Goal: Transaction & Acquisition: Purchase product/service

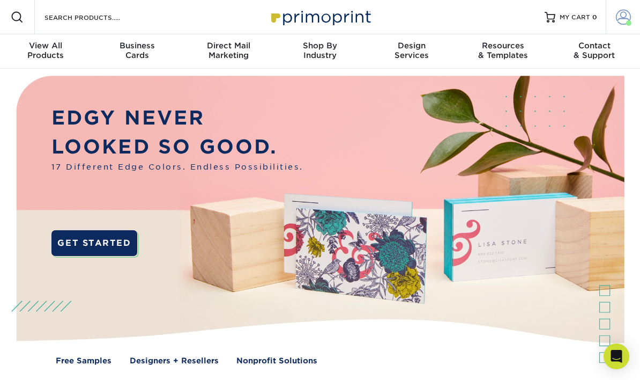
click at [624, 22] on span at bounding box center [623, 17] width 15 height 15
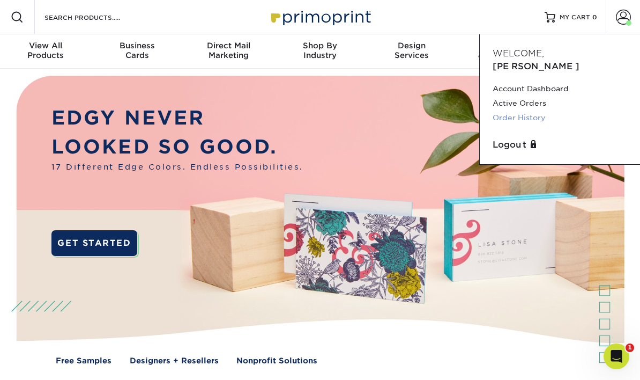
click at [532, 110] on link "Order History" at bounding box center [560, 117] width 135 height 14
click at [535, 110] on link "Order History" at bounding box center [560, 117] width 135 height 14
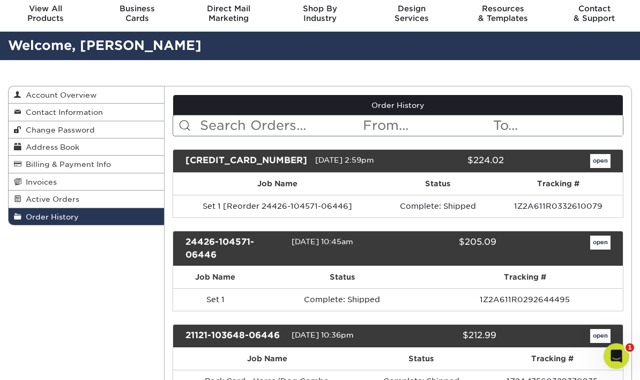
scroll to position [37, 0]
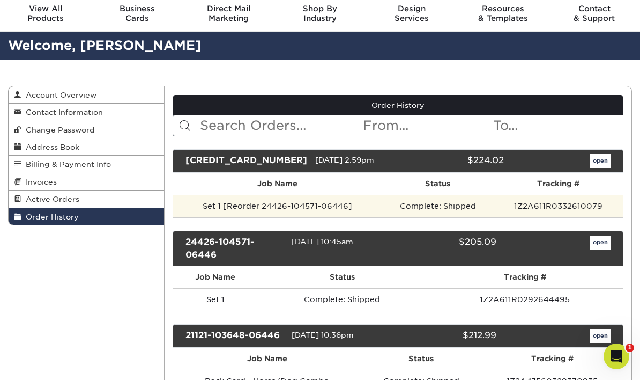
click at [301, 217] on td "Set 1 [Reorder 24426-104571-06446]" at bounding box center [277, 206] width 208 height 23
click at [326, 217] on td "Set 1 [Reorder 24426-104571-06446]" at bounding box center [277, 206] width 208 height 23
click at [340, 217] on td "Set 1 [Reorder 24426-104571-06446]" at bounding box center [277, 206] width 208 height 23
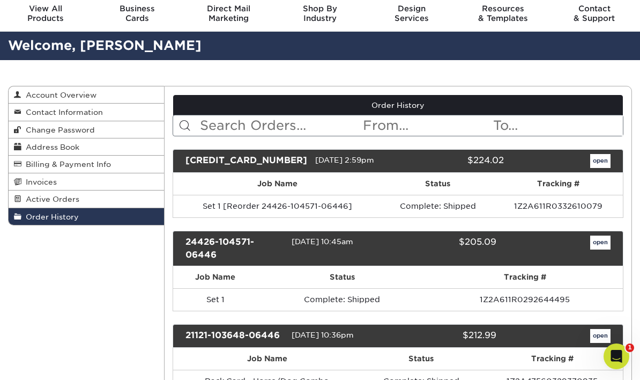
click at [601, 168] on link "open" at bounding box center [600, 161] width 20 height 14
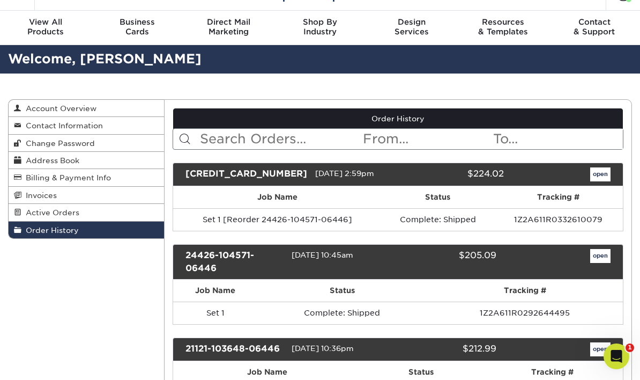
scroll to position [28, 0]
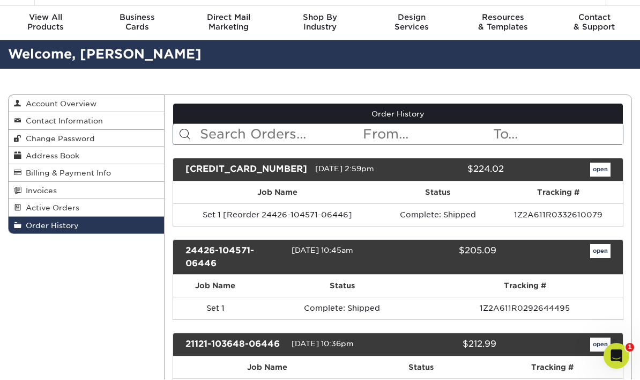
click at [599, 177] on link "open" at bounding box center [600, 170] width 20 height 14
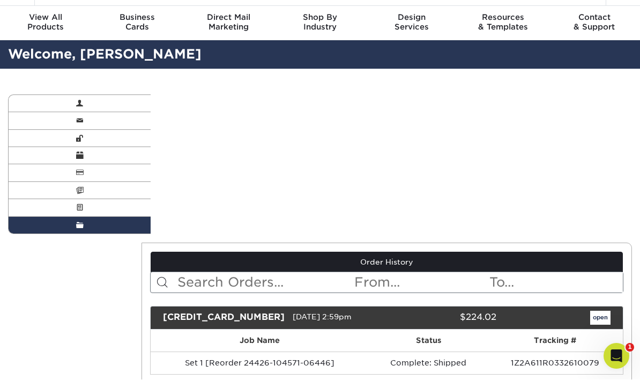
scroll to position [0, 0]
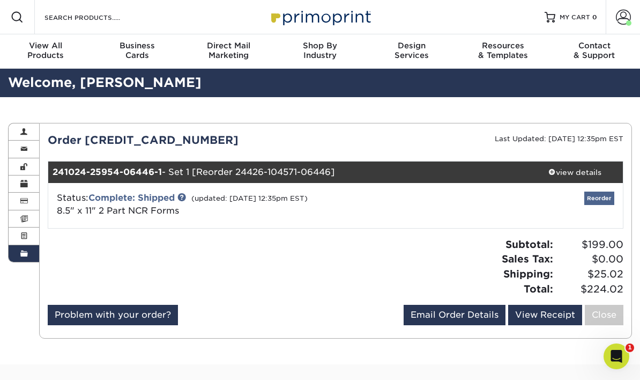
click at [591, 203] on link "Reorder" at bounding box center [599, 197] width 30 height 13
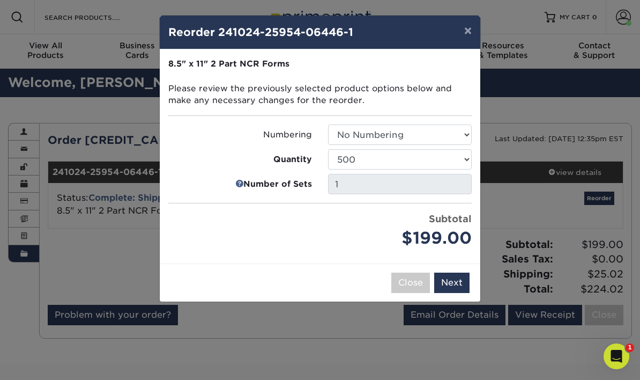
click at [454, 310] on div "× Reorder 241024-25954-06446-1 Please select all options to continue. Only quan…" at bounding box center [320, 190] width 640 height 380
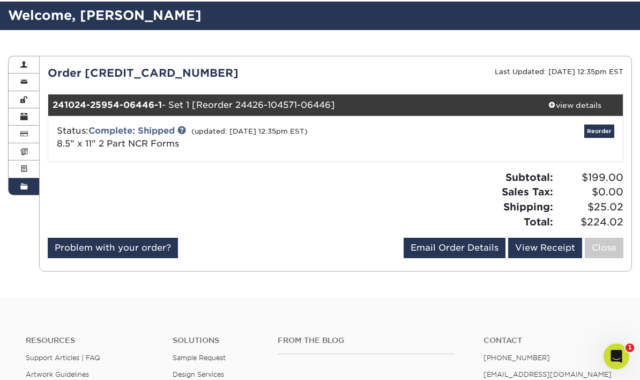
scroll to position [64, 0]
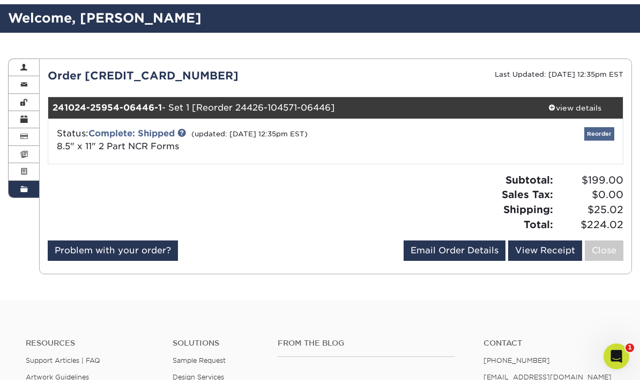
click at [602, 132] on link "Reorder" at bounding box center [599, 133] width 30 height 13
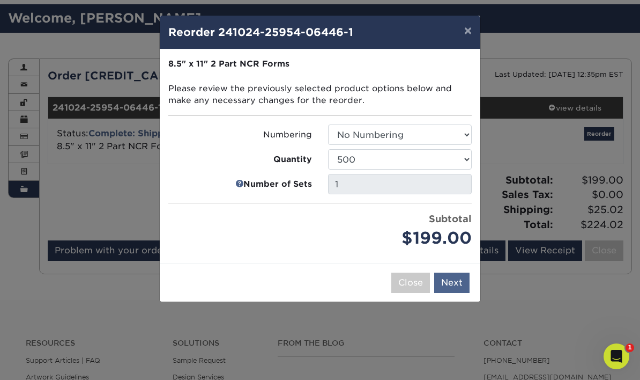
click at [455, 279] on button "Next" at bounding box center [451, 282] width 35 height 20
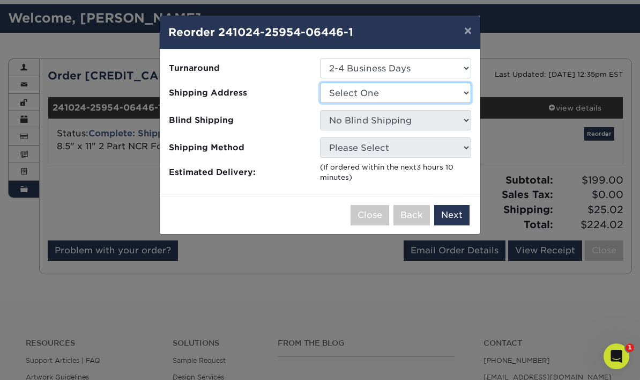
click at [399, 98] on select "Select One home Tricia New" at bounding box center [395, 93] width 151 height 20
select select "275538"
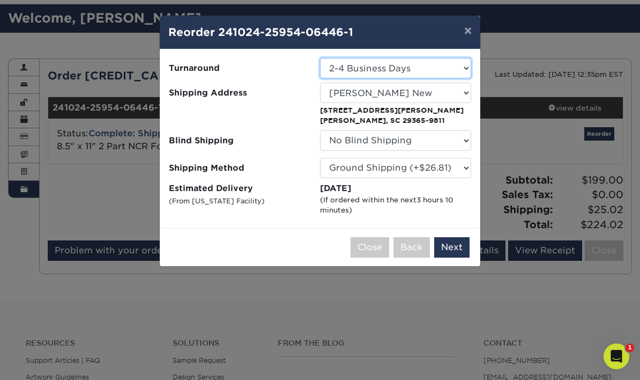
click at [434, 70] on select "Select One 2-4 Business Days" at bounding box center [395, 68] width 151 height 20
click at [442, 75] on select "Select One 2-4 Business Days" at bounding box center [395, 68] width 151 height 20
click at [445, 71] on select "Select One 2-4 Business Days" at bounding box center [395, 68] width 151 height 20
select select "37a45200-47c9-450b-bdcc-4b070347dcce"
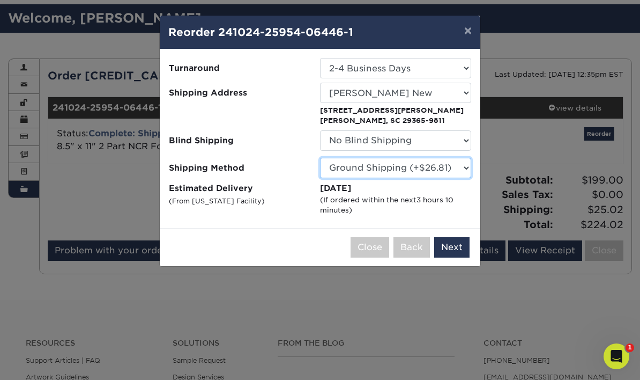
click at [421, 169] on select "Please Select Ground Shipping (+$26.81) 3 Day Shipping Service (+$44.06) 2 Day …" at bounding box center [395, 168] width 151 height 20
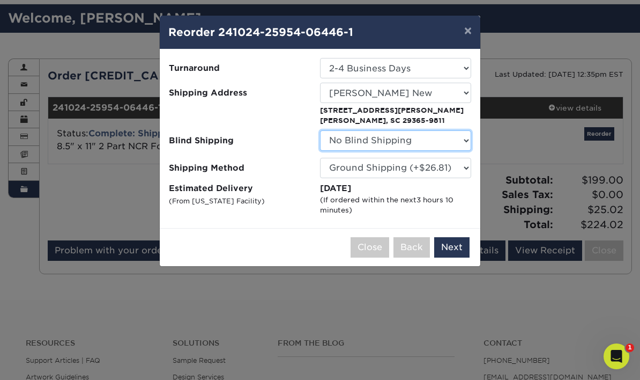
click at [439, 146] on select "No Blind Shipping home Tricia New" at bounding box center [395, 140] width 151 height 20
click at [453, 251] on button "Next" at bounding box center [451, 247] width 35 height 20
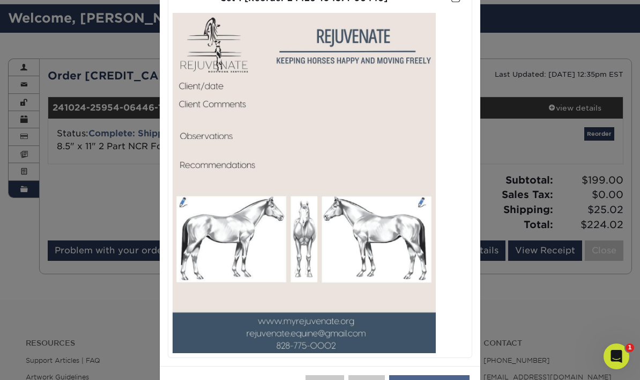
scroll to position [107, 0]
click at [414, 216] on img at bounding box center [304, 183] width 263 height 340
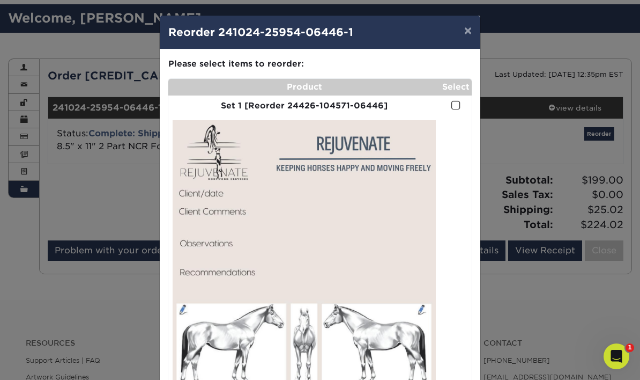
scroll to position [0, 0]
click at [461, 105] on span at bounding box center [455, 105] width 9 height 10
click at [0, 0] on input "checkbox" at bounding box center [0, 0] width 0 height 0
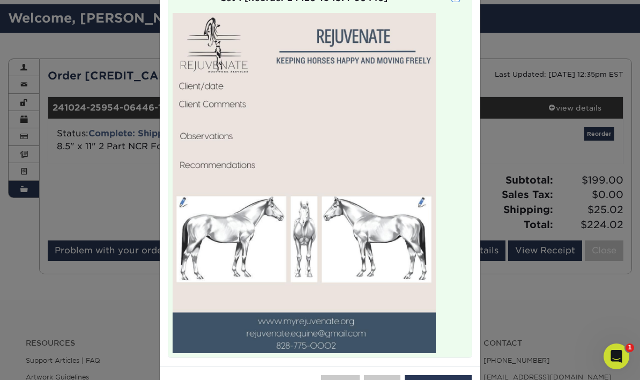
scroll to position [107, 0]
click at [447, 379] on button "Add to Cart" at bounding box center [438, 385] width 67 height 20
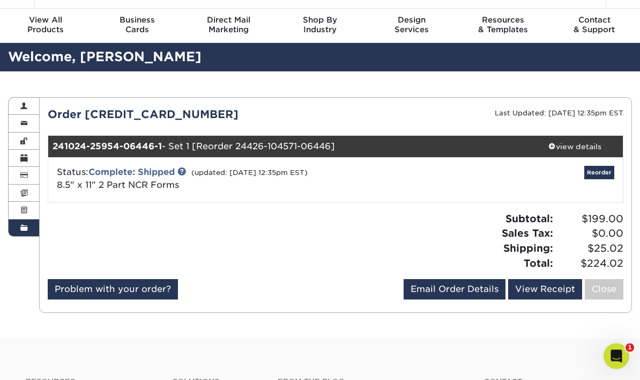
scroll to position [0, 0]
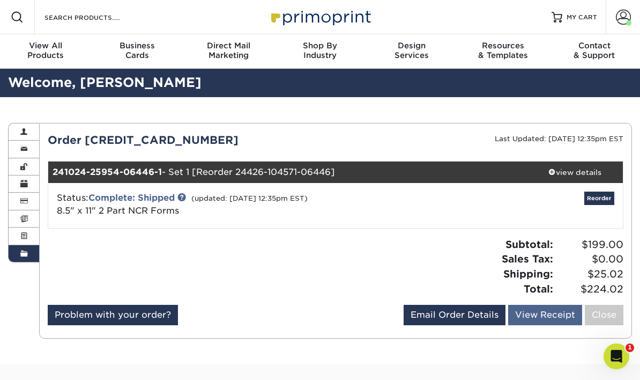
click at [564, 320] on link "View Receipt" at bounding box center [545, 315] width 74 height 20
click at [581, 19] on span "MY CART" at bounding box center [582, 17] width 31 height 9
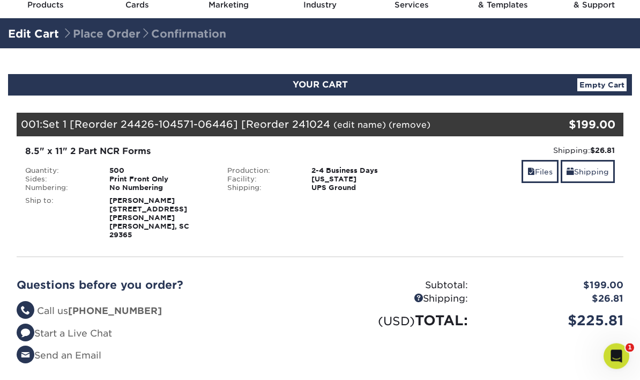
scroll to position [50, 0]
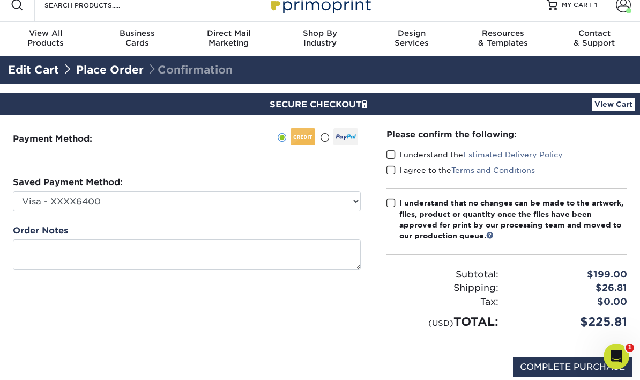
scroll to position [17, 0]
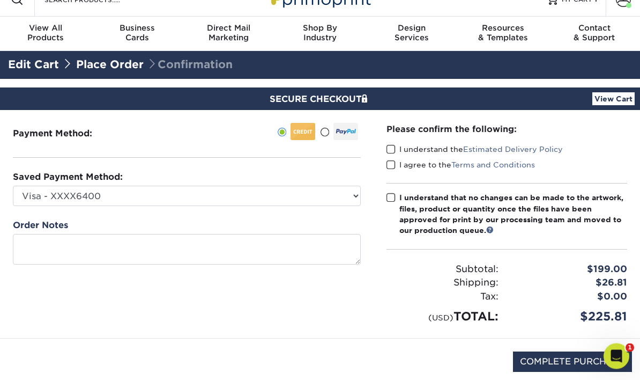
click at [325, 135] on span at bounding box center [324, 133] width 9 height 10
click at [0, 0] on input "radio" at bounding box center [0, 0] width 0 height 0
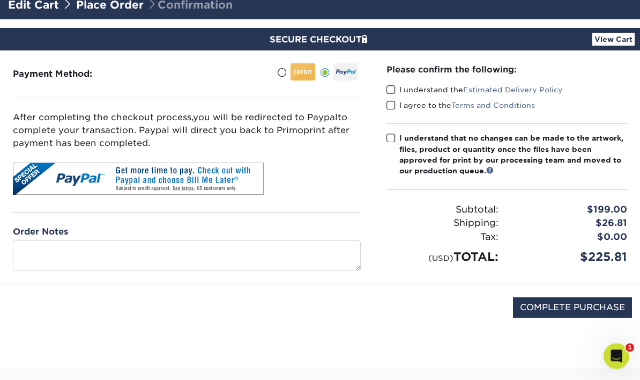
scroll to position [78, 0]
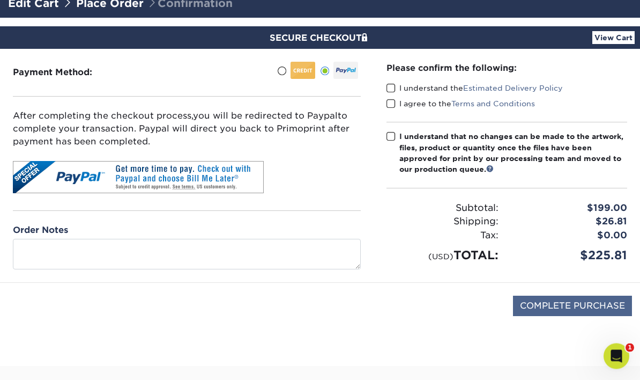
click at [602, 302] on input "COMPLETE PURCHASE" at bounding box center [572, 306] width 119 height 20
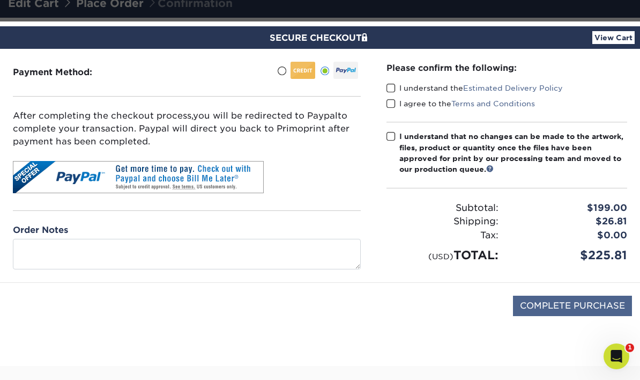
click at [579, 307] on input "COMPLETE PURCHASE" at bounding box center [572, 305] width 119 height 20
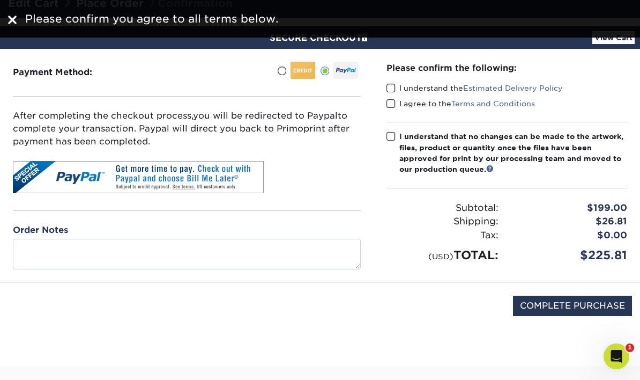
click at [388, 85] on span at bounding box center [391, 88] width 9 height 10
click at [0, 0] on input "I understand the Estimated Delivery Policy" at bounding box center [0, 0] width 0 height 0
click at [391, 104] on span at bounding box center [391, 104] width 9 height 10
click at [0, 0] on input "I agree to the Terms and Conditions" at bounding box center [0, 0] width 0 height 0
click at [390, 140] on label "I understand that no changes can be made to the artwork, files, product or quan…" at bounding box center [507, 153] width 241 height 44
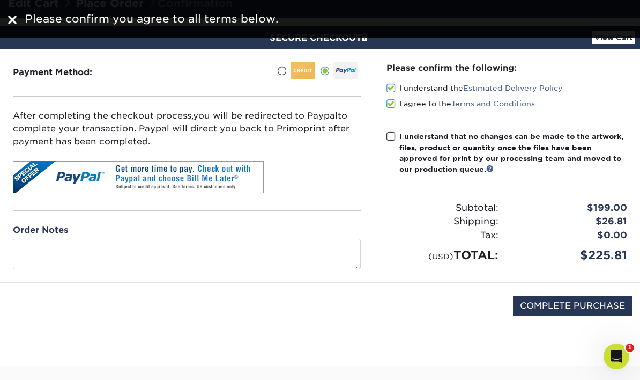
click at [0, 0] on input "I understand that no changes can be made to the artwork, files, product or quan…" at bounding box center [0, 0] width 0 height 0
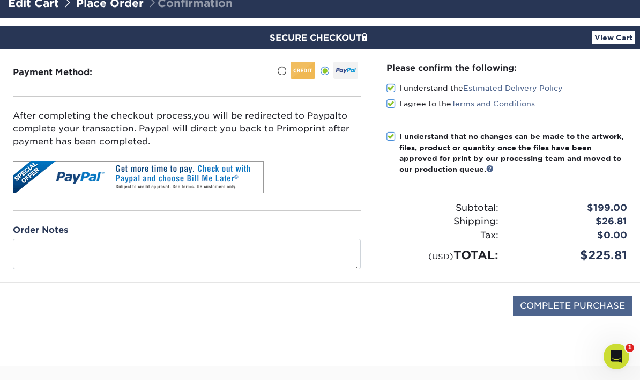
click at [594, 308] on input "COMPLETE PURCHASE" at bounding box center [572, 305] width 119 height 20
type input "PROCESSING, PLEASE WAIT..."
